Goal: Book appointment/travel/reservation

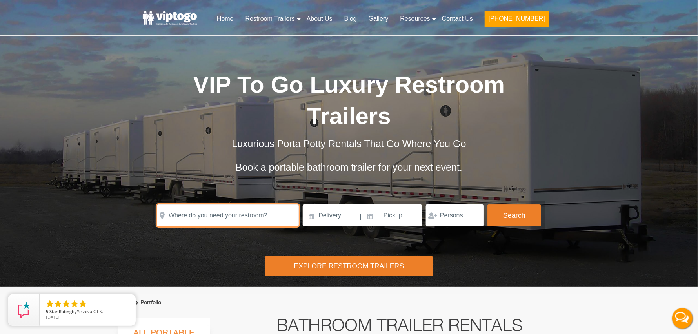
click at [268, 204] on input "text" at bounding box center [228, 215] width 142 height 22
paste input "15 Cedarwood Drive, Greenwich, Connecticut 06830"
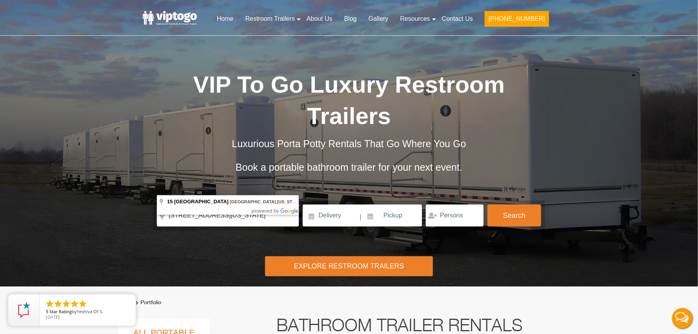
type input "15 Cedarwood Drive, Greenwich, Connecticut 06830, USA"
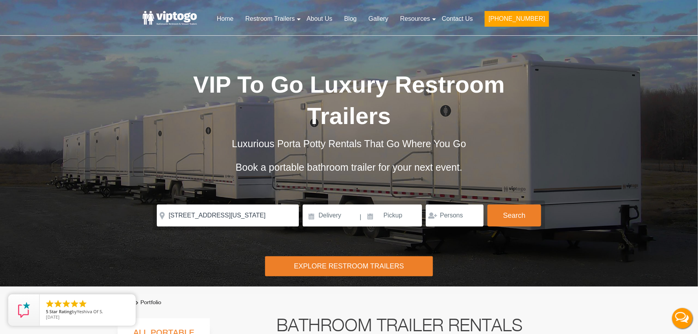
scroll to position [0, 0]
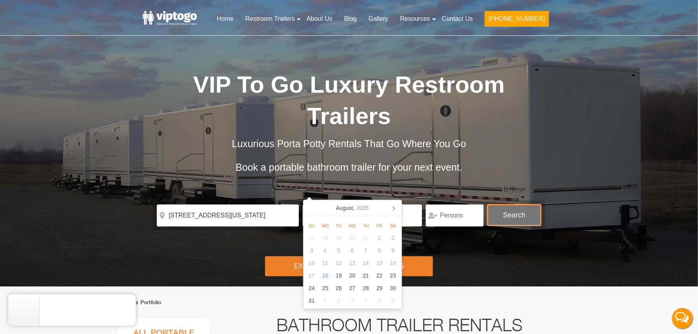
click at [516, 204] on button "Search" at bounding box center [514, 214] width 54 height 21
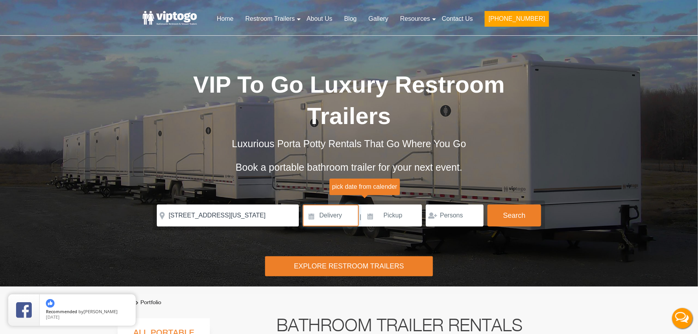
click at [324, 204] on input at bounding box center [331, 215] width 56 height 22
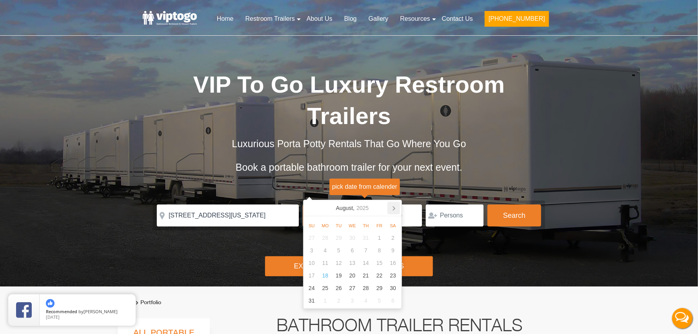
click at [393, 211] on icon at bounding box center [393, 207] width 13 height 13
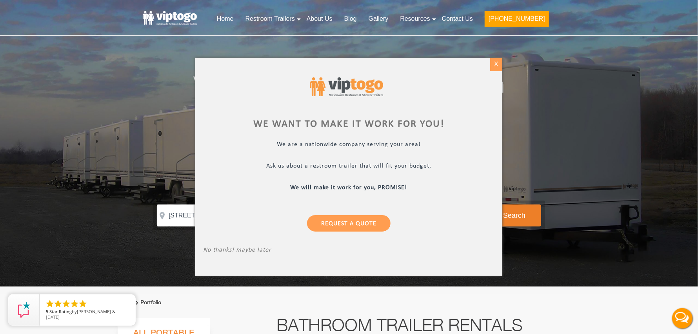
click at [492, 65] on div "X" at bounding box center [496, 64] width 12 height 13
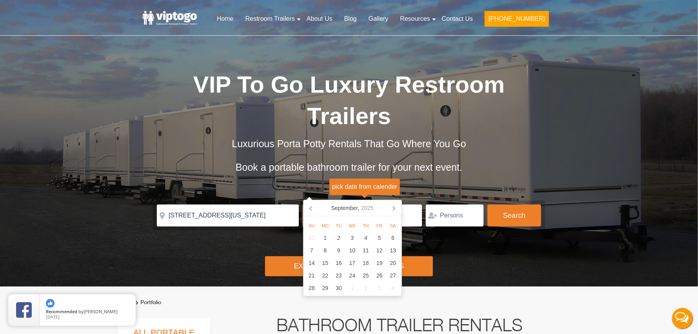
click at [339, 204] on input at bounding box center [331, 215] width 56 height 22
click at [396, 207] on icon at bounding box center [393, 207] width 13 height 13
click at [365, 286] on div "30" at bounding box center [366, 287] width 14 height 13
type input "10/30/2025"
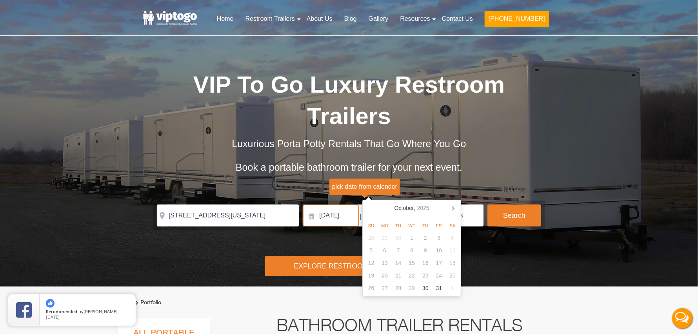
click at [406, 204] on input at bounding box center [392, 215] width 60 height 22
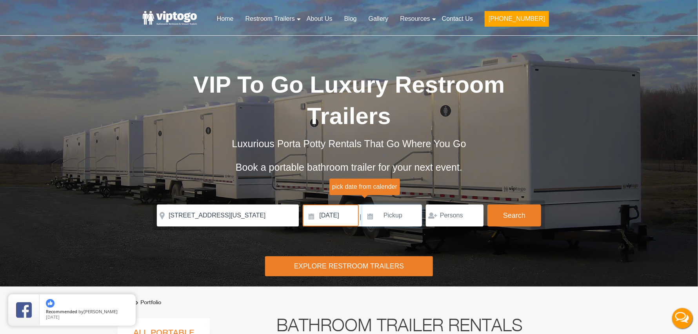
click at [404, 204] on input at bounding box center [392, 215] width 60 height 22
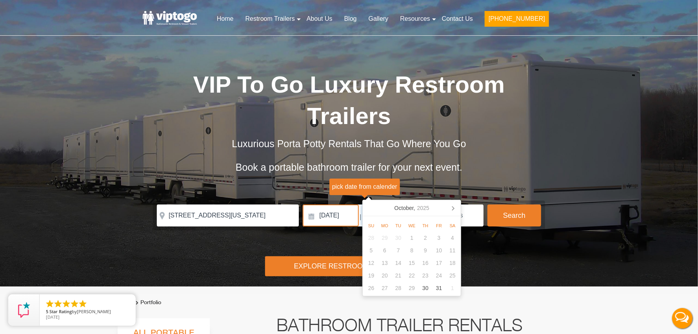
click at [453, 200] on nav "October, 2025" at bounding box center [412, 208] width 98 height 16
click at [453, 208] on icon at bounding box center [452, 207] width 13 height 13
click at [381, 253] on div "3" at bounding box center [385, 250] width 14 height 13
type input "11/03/2025"
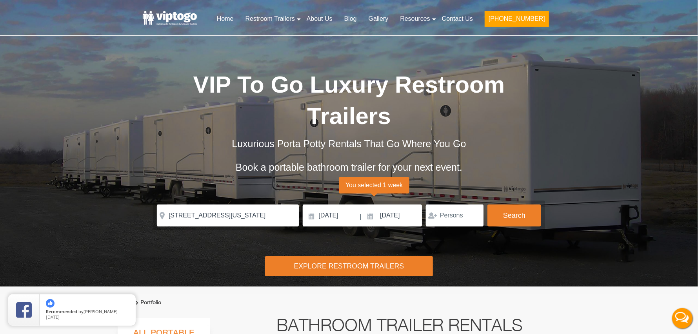
click at [327, 256] on div "Explore Restroom Trailers" at bounding box center [348, 266] width 167 height 20
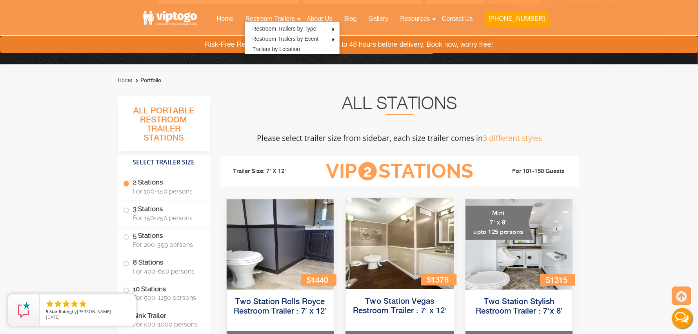
scroll to position [208, 0]
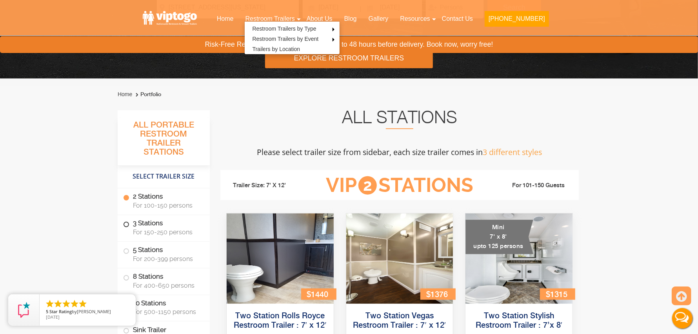
click at [152, 227] on label "3 Stations For 150-250 persons" at bounding box center [163, 227] width 81 height 24
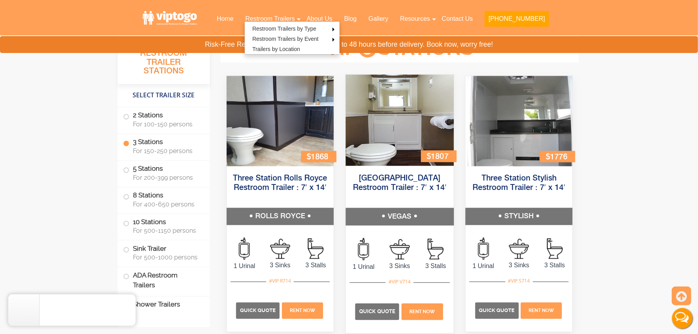
scroll to position [863, 0]
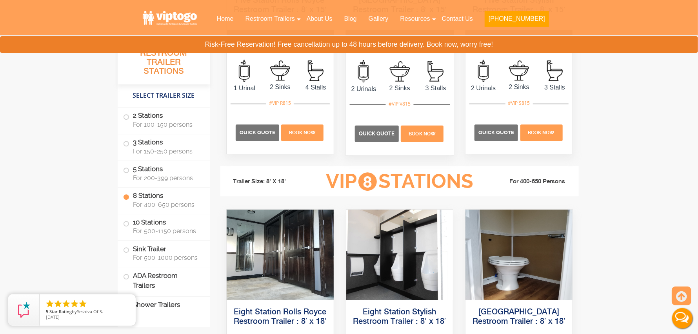
scroll to position [1508, 0]
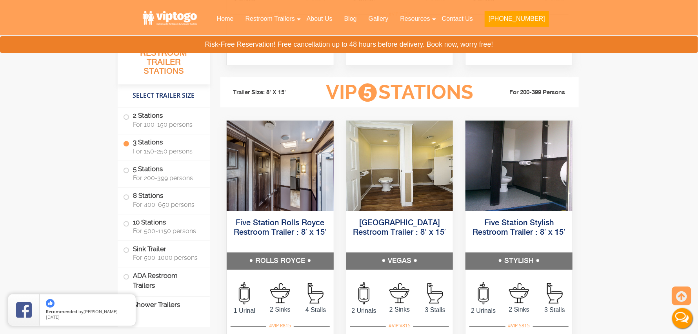
click at [162, 152] on span "For 150-250 persons" at bounding box center [166, 150] width 67 height 7
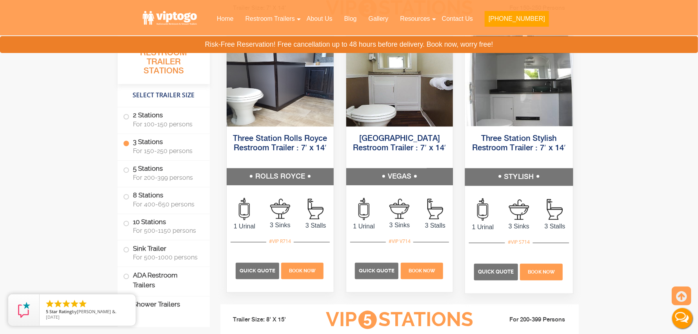
scroll to position [928, 0]
click at [501, 259] on div "Quick Quote Book Now" at bounding box center [519, 267] width 100 height 51
click at [501, 263] on p "Quick Quote" at bounding box center [496, 271] width 44 height 16
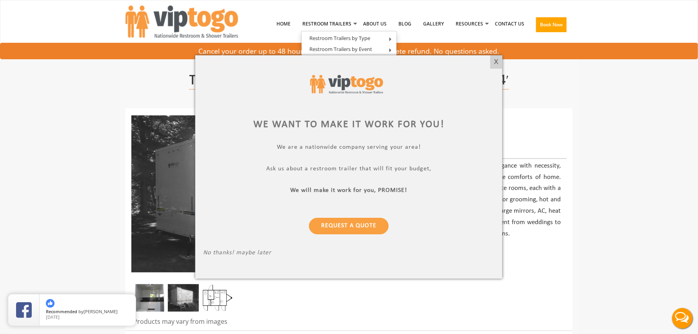
click at [504, 61] on div at bounding box center [349, 167] width 698 height 334
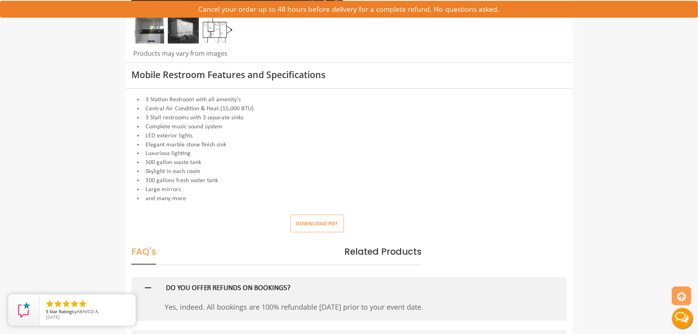
scroll to position [274, 0]
